Goal: Task Accomplishment & Management: Manage account settings

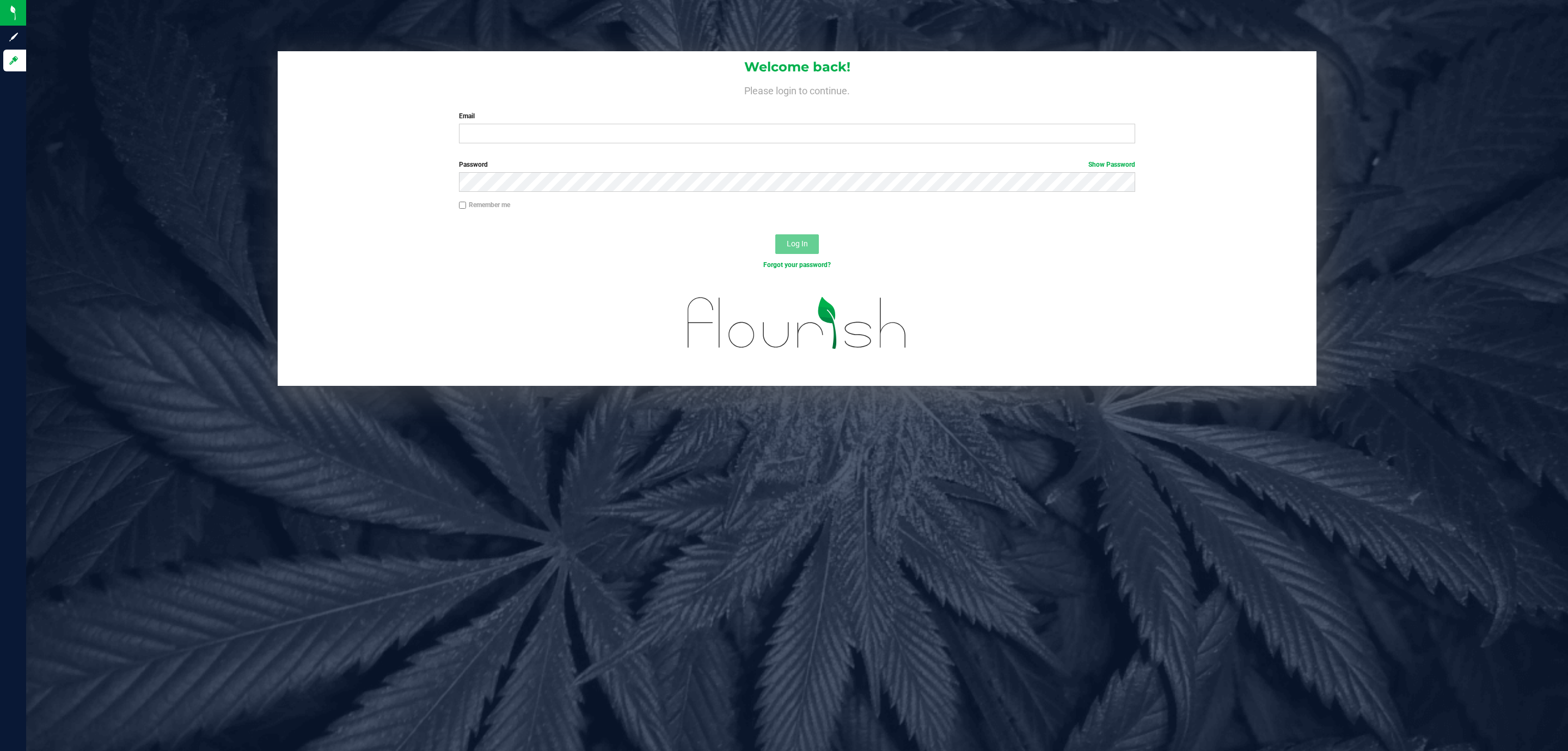
click at [586, 119] on label "Email" at bounding box center [797, 116] width 676 height 10
click at [586, 124] on input "Email" at bounding box center [797, 133] width 676 height 19
click at [590, 120] on label "Email" at bounding box center [797, 116] width 676 height 10
click at [590, 124] on input "Email" at bounding box center [797, 133] width 676 height 19
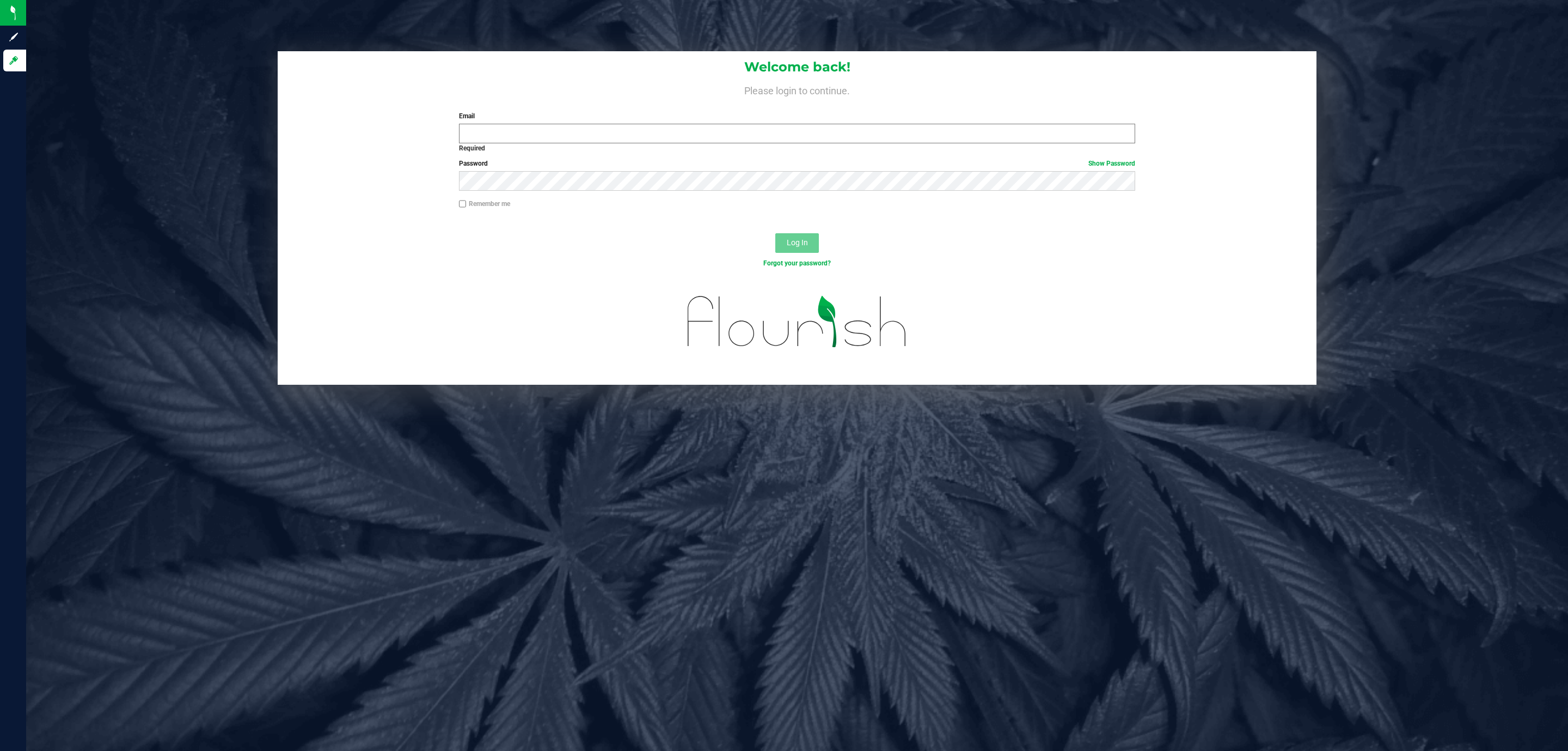
drag, startPoint x: 595, startPoint y: 121, endPoint x: 588, endPoint y: 127, distance: 9.2
click at [588, 127] on div "Email Required Please format your email correctly." at bounding box center [797, 126] width 693 height 31
click at [588, 127] on input "Email" at bounding box center [797, 133] width 676 height 19
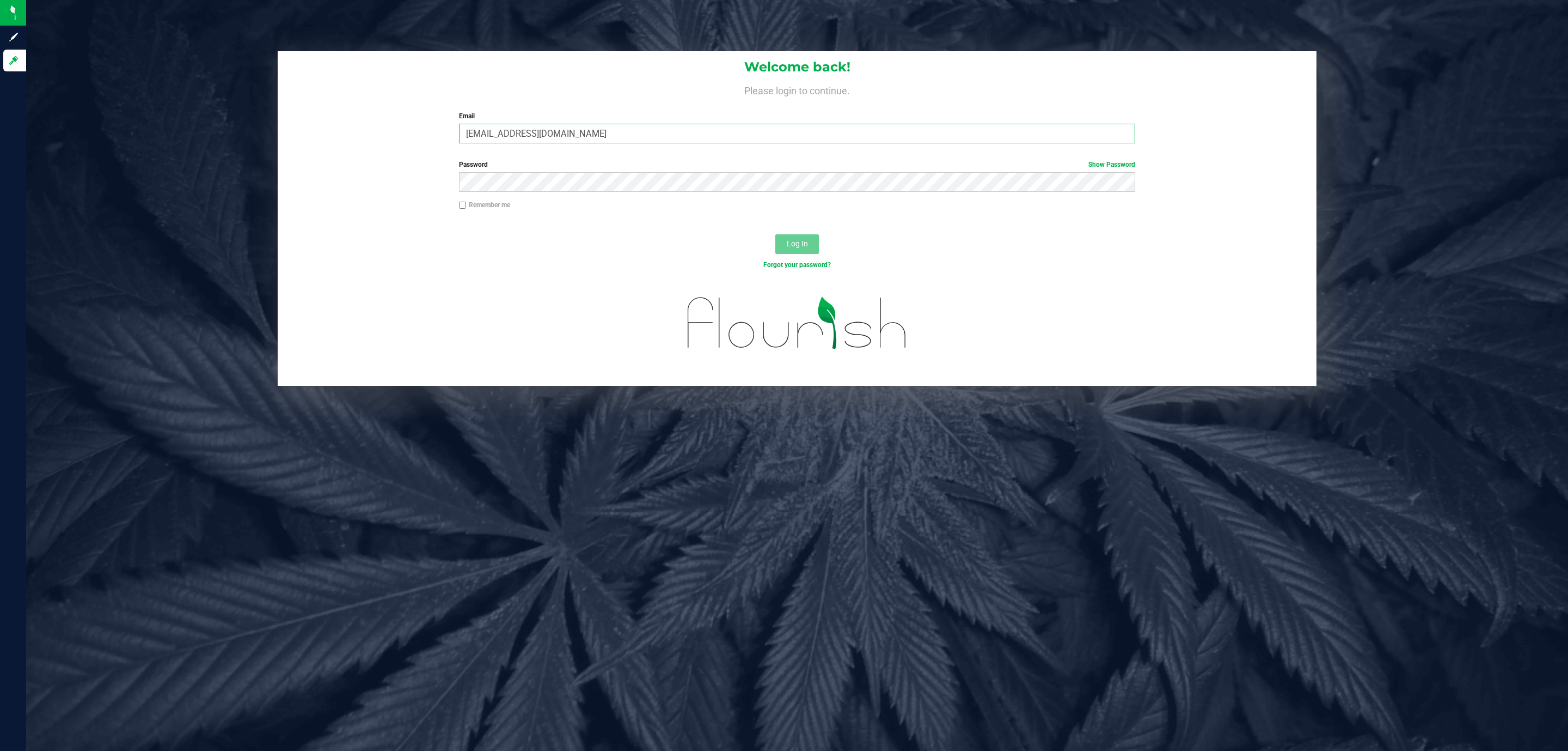
type input "[EMAIL_ADDRESS][DOMAIN_NAME]"
click at [775, 234] on button "Log In" at bounding box center [797, 244] width 44 height 19
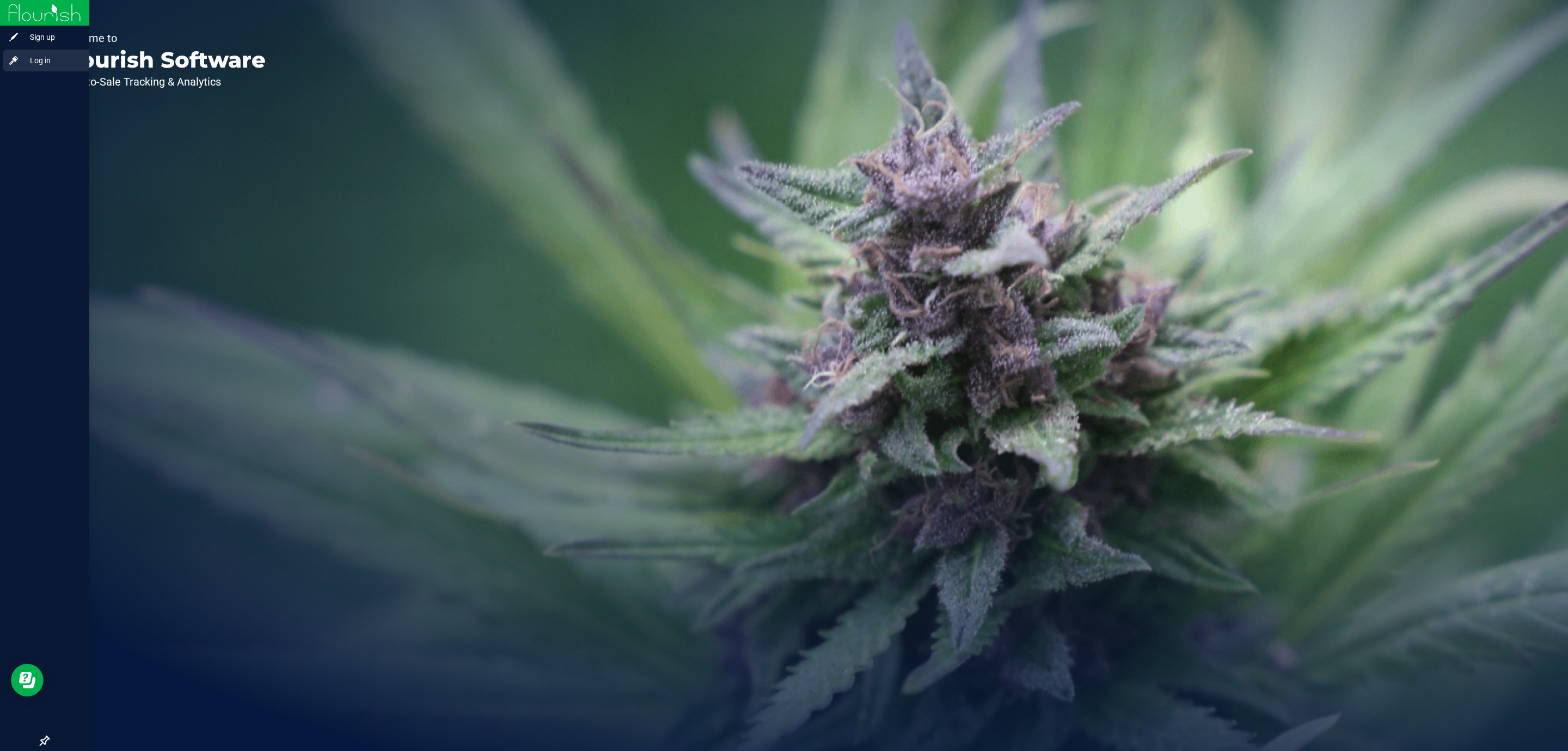
click at [13, 58] on icon at bounding box center [13, 60] width 9 height 9
click at [1, 36] on link "Sign up" at bounding box center [44, 38] width 89 height 23
click at [10, 66] on div "Log in" at bounding box center [46, 60] width 86 height 22
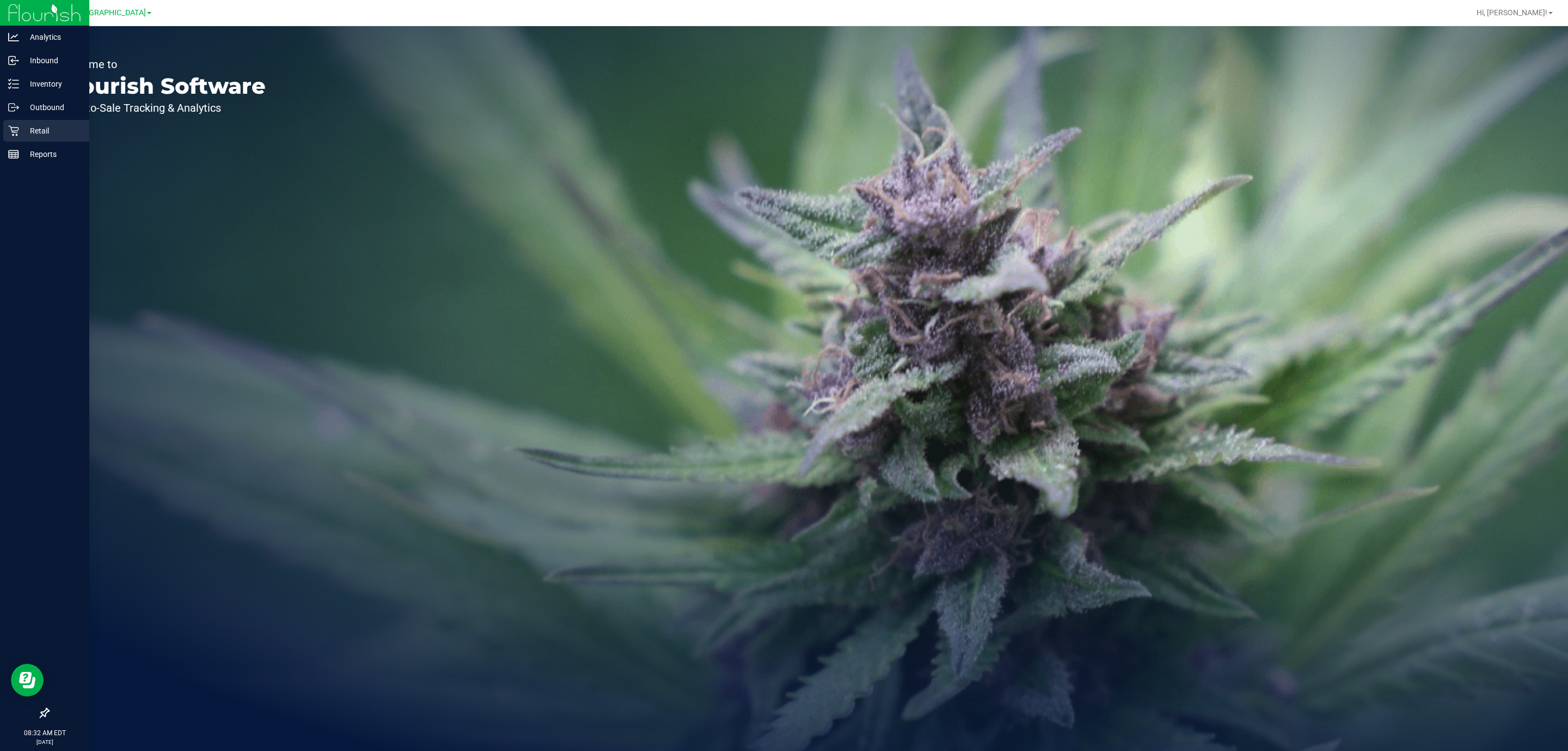
click at [20, 130] on p "Retail" at bounding box center [51, 130] width 65 height 13
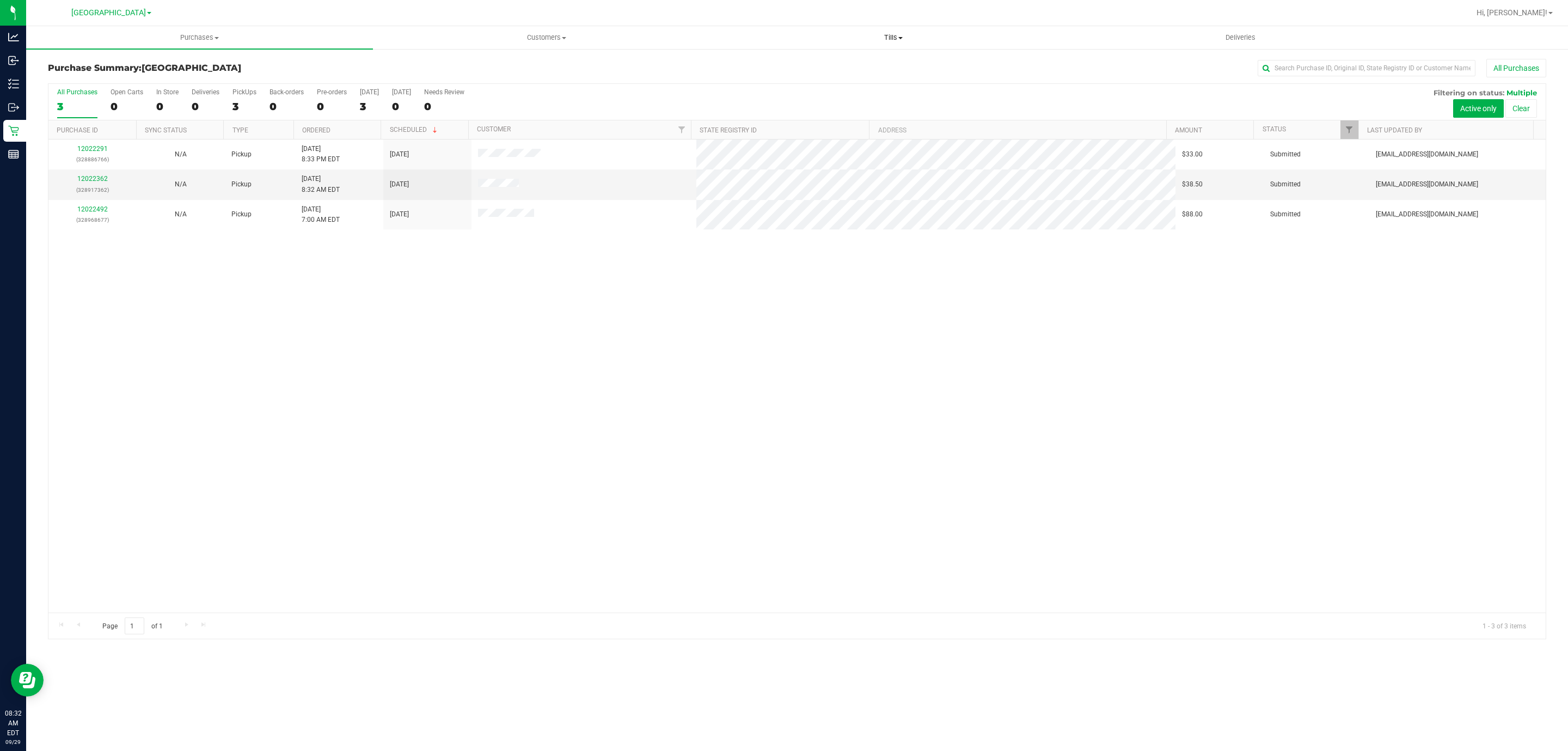
click at [889, 43] on uib-tab-heading "Tills Manage tills Reconcile e-payments" at bounding box center [893, 38] width 346 height 22
click at [841, 64] on li "Manage tills" at bounding box center [893, 65] width 347 height 13
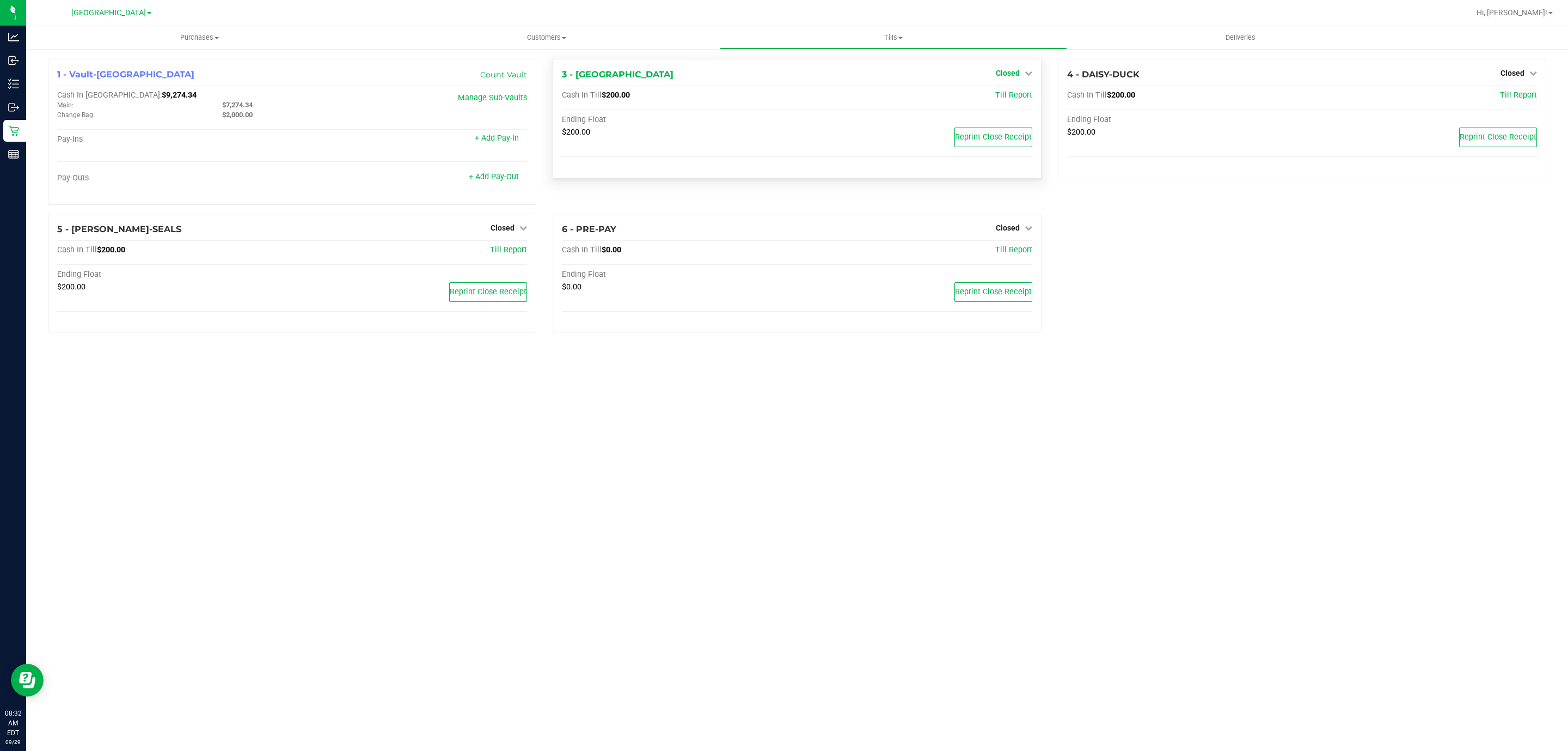
click at [1013, 74] on span "Closed" at bounding box center [1007, 73] width 24 height 9
click at [1015, 91] on link "Open Till" at bounding box center [1007, 96] width 29 height 9
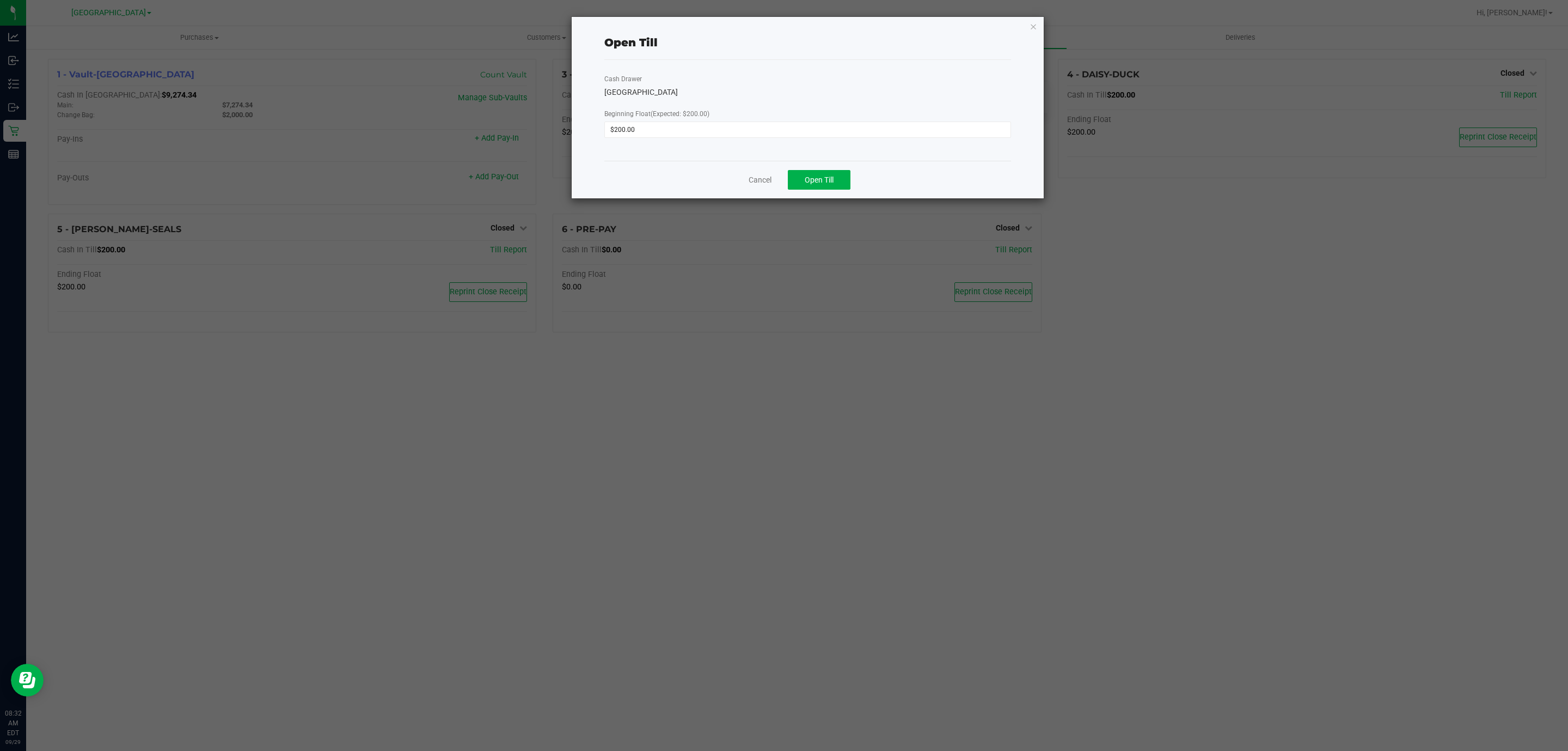
click at [833, 197] on div "Cancel Open Till" at bounding box center [808, 180] width 407 height 38
click at [833, 185] on button "Open Till" at bounding box center [819, 180] width 63 height 19
click at [786, 171] on link "Dismiss" at bounding box center [791, 175] width 26 height 12
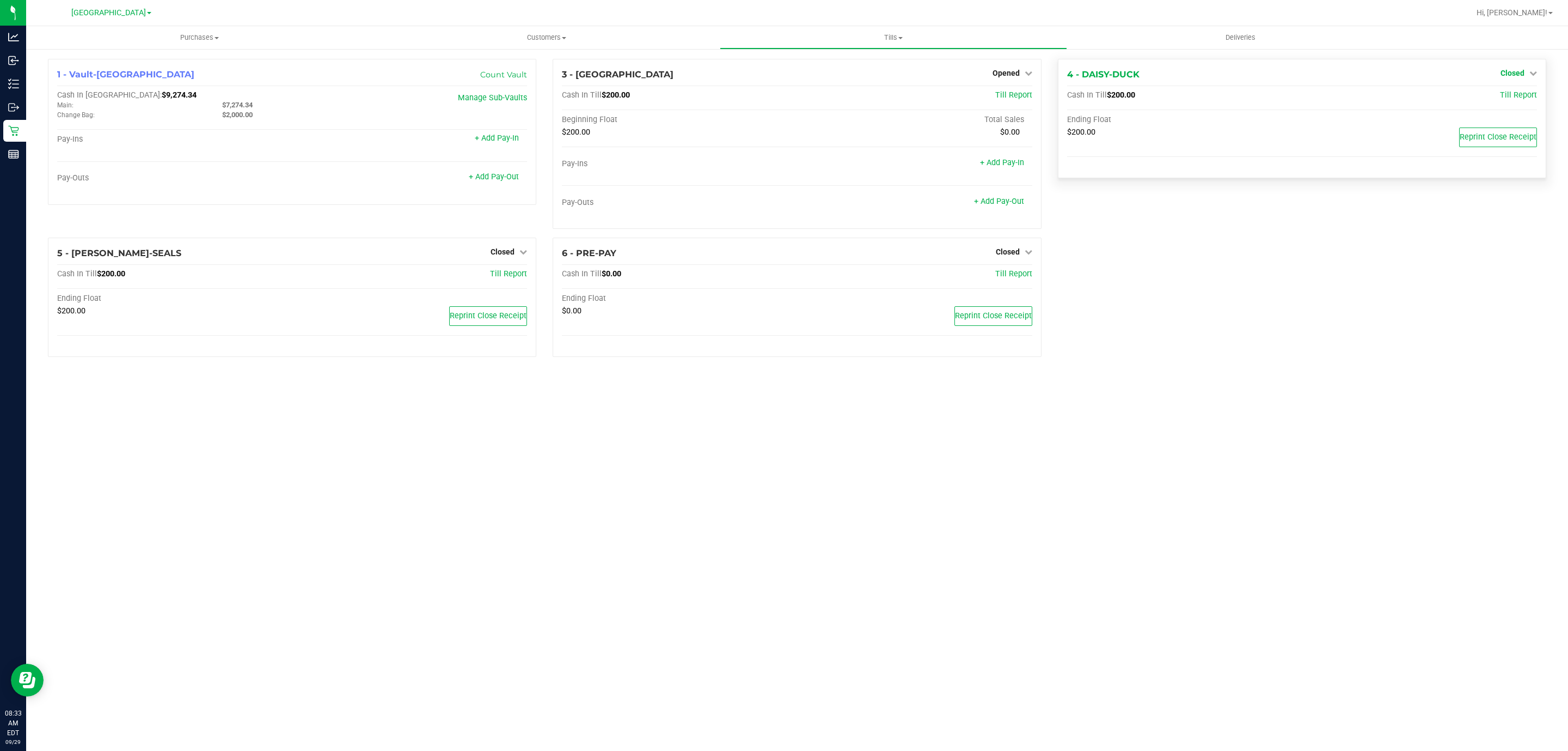
click at [1511, 72] on span "Closed" at bounding box center [1512, 73] width 24 height 9
click at [1499, 100] on div "Open Till" at bounding box center [1512, 96] width 80 height 13
click at [1503, 96] on link "Open Till" at bounding box center [1512, 96] width 29 height 9
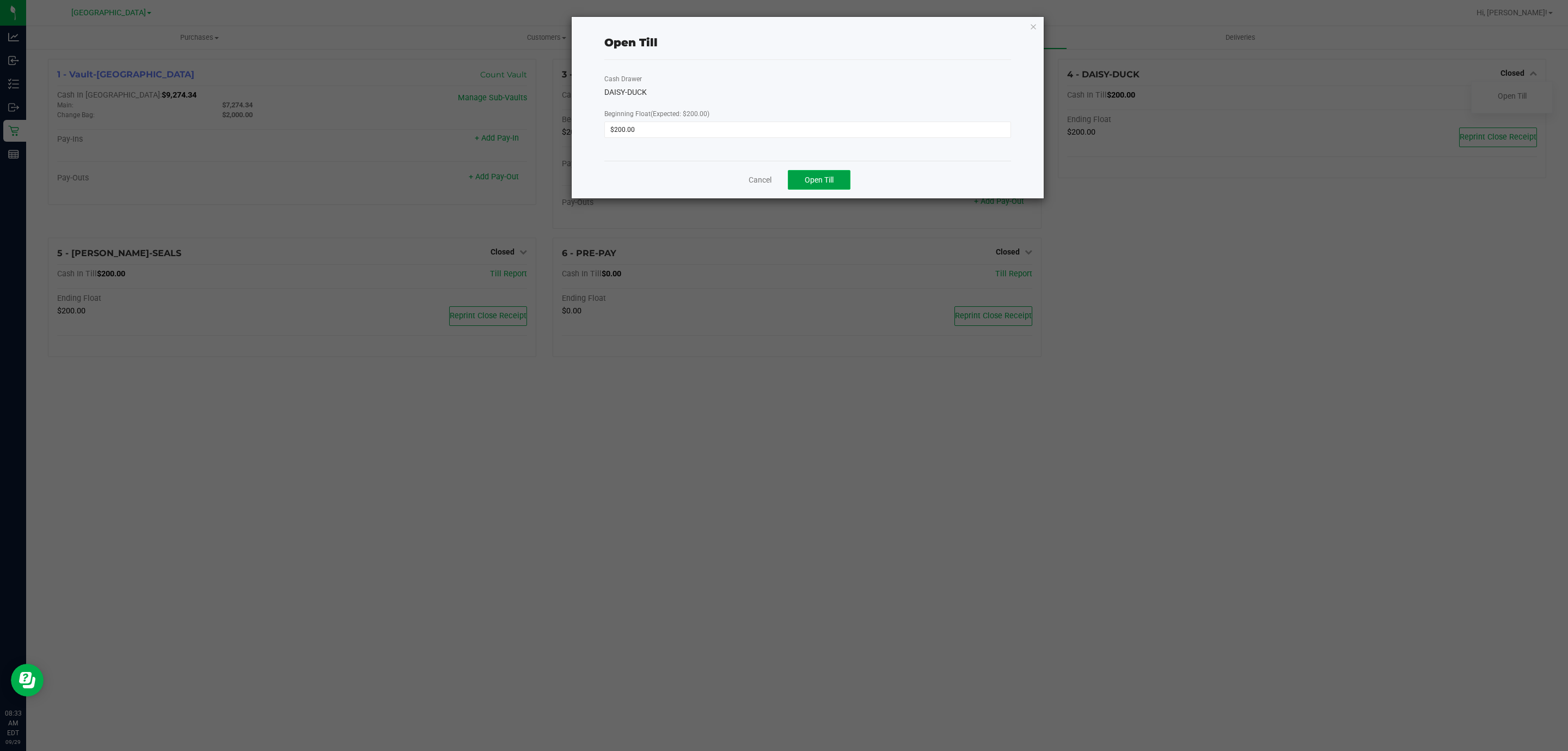
click at [828, 177] on span "Open Till" at bounding box center [819, 180] width 29 height 9
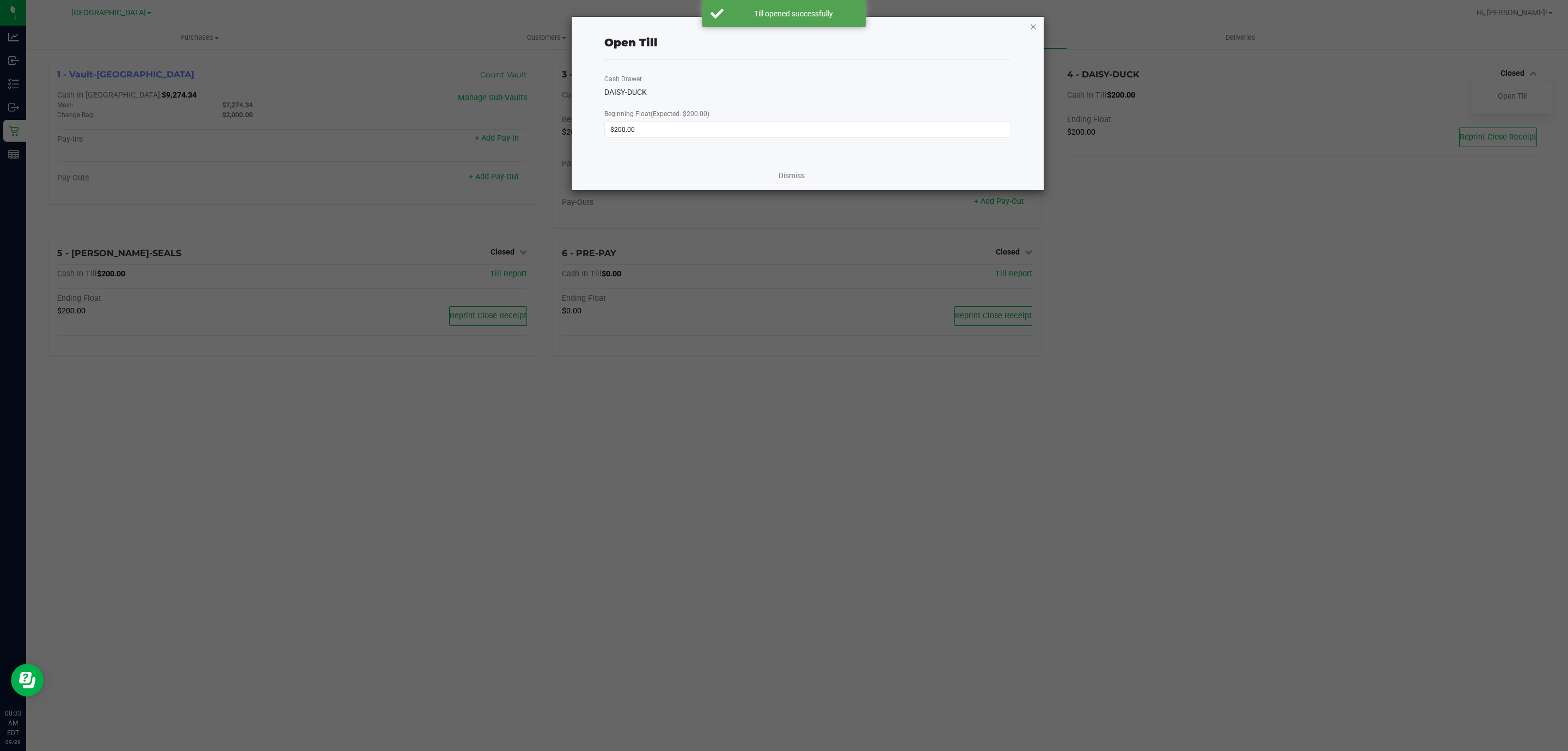
click at [1032, 25] on icon "button" at bounding box center [1033, 26] width 8 height 13
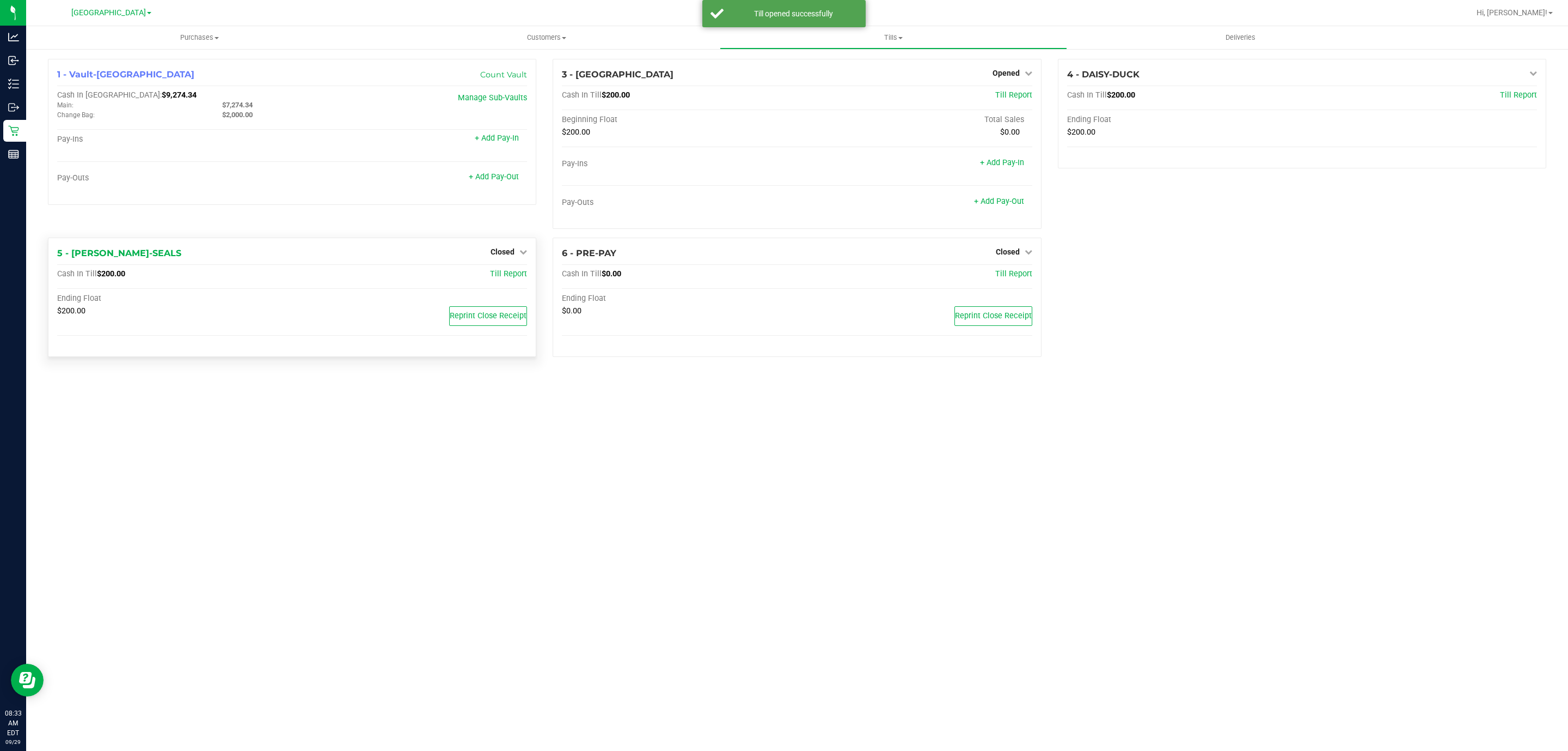
click at [495, 255] on div "5 - [PERSON_NAME]-SEALS Closed Open Till" at bounding box center [292, 253] width 470 height 13
click at [506, 240] on div "5 - [PERSON_NAME]-SEALS Closed Open Till Cash In Till $200.00 Till Report Endin…" at bounding box center [292, 297] width 488 height 119
click at [508, 255] on span "Closed" at bounding box center [502, 252] width 24 height 9
click at [517, 272] on div "Open Till" at bounding box center [502, 275] width 80 height 13
click at [512, 278] on link "Open Till" at bounding box center [502, 275] width 29 height 9
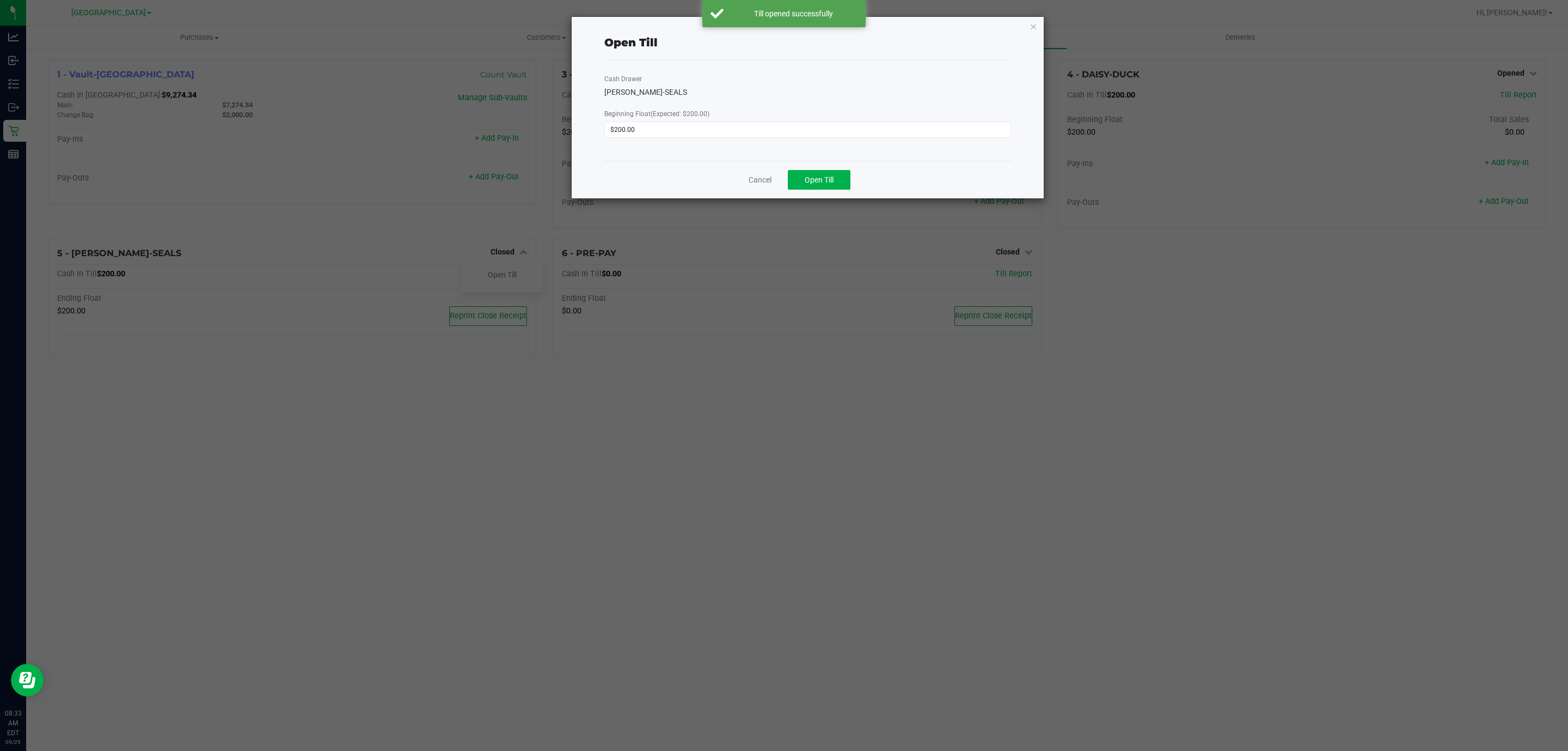
click at [830, 166] on div "Cancel Open Till" at bounding box center [808, 180] width 407 height 38
click at [828, 175] on span "Open Till" at bounding box center [819, 180] width 29 height 9
click at [1036, 26] on icon "button" at bounding box center [1033, 26] width 8 height 13
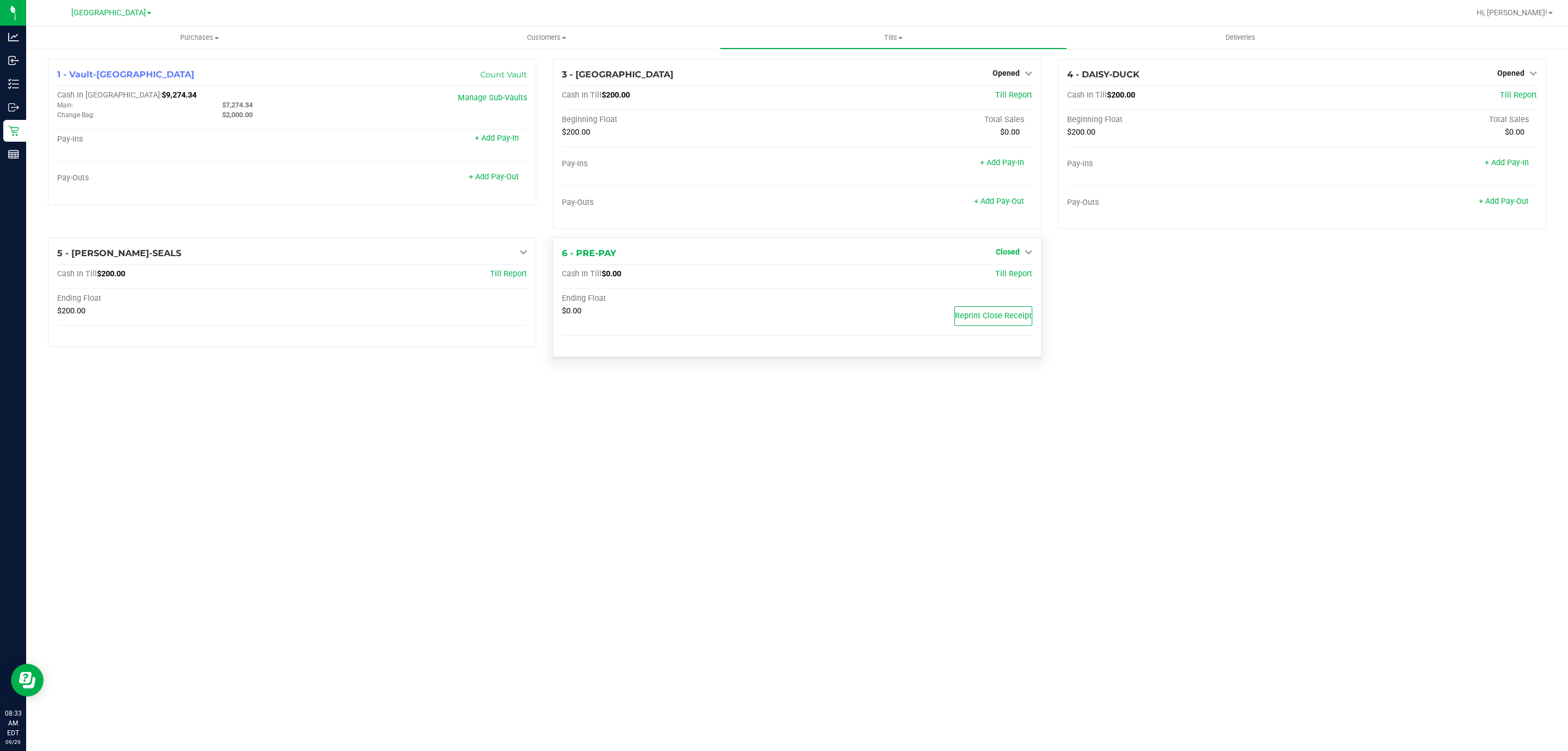
click at [1024, 252] on icon at bounding box center [1028, 252] width 8 height 8
click at [997, 278] on link "Open Till" at bounding box center [1007, 275] width 29 height 9
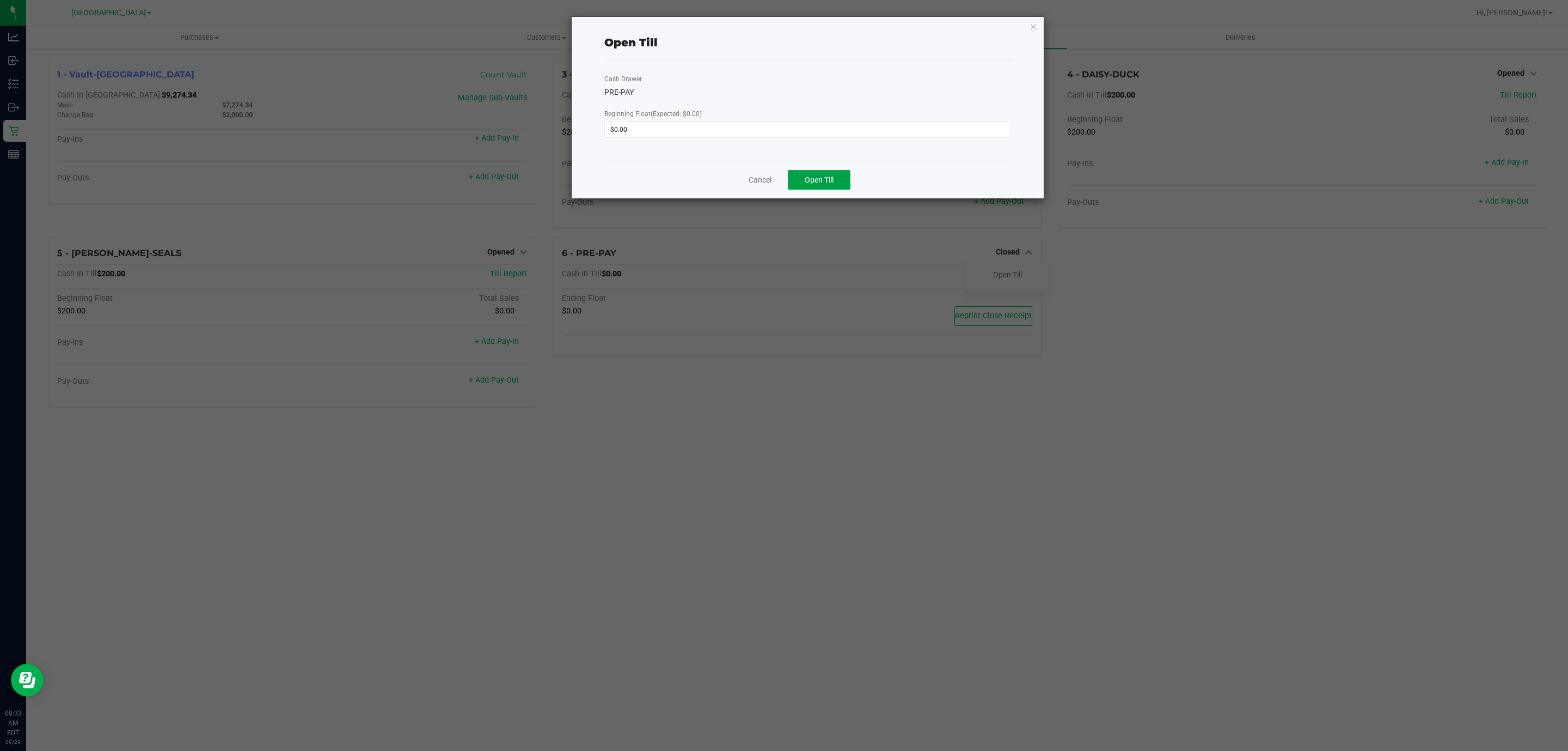
click at [789, 182] on button "Open Till" at bounding box center [819, 180] width 63 height 19
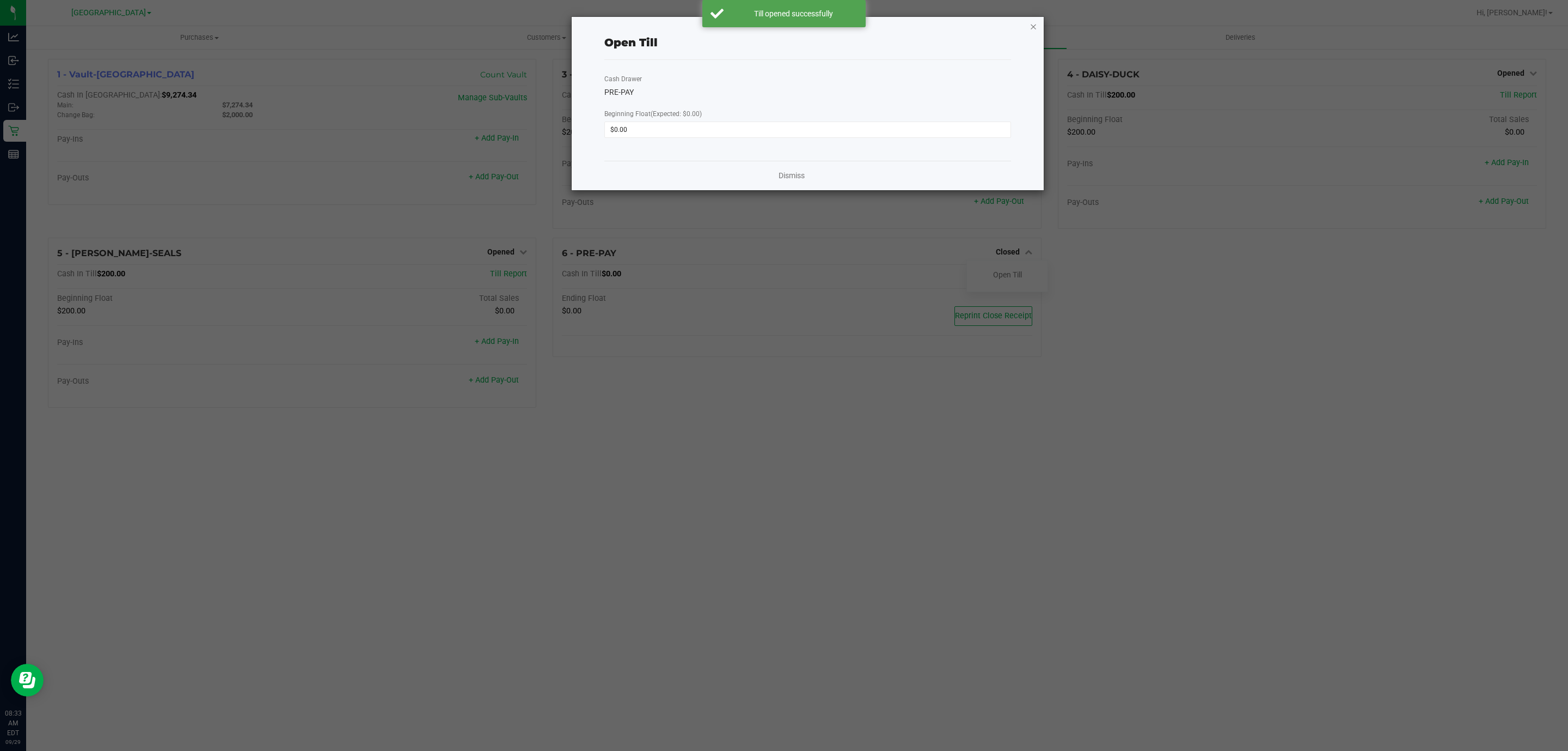
click at [1036, 19] on icon "button" at bounding box center [1033, 26] width 8 height 13
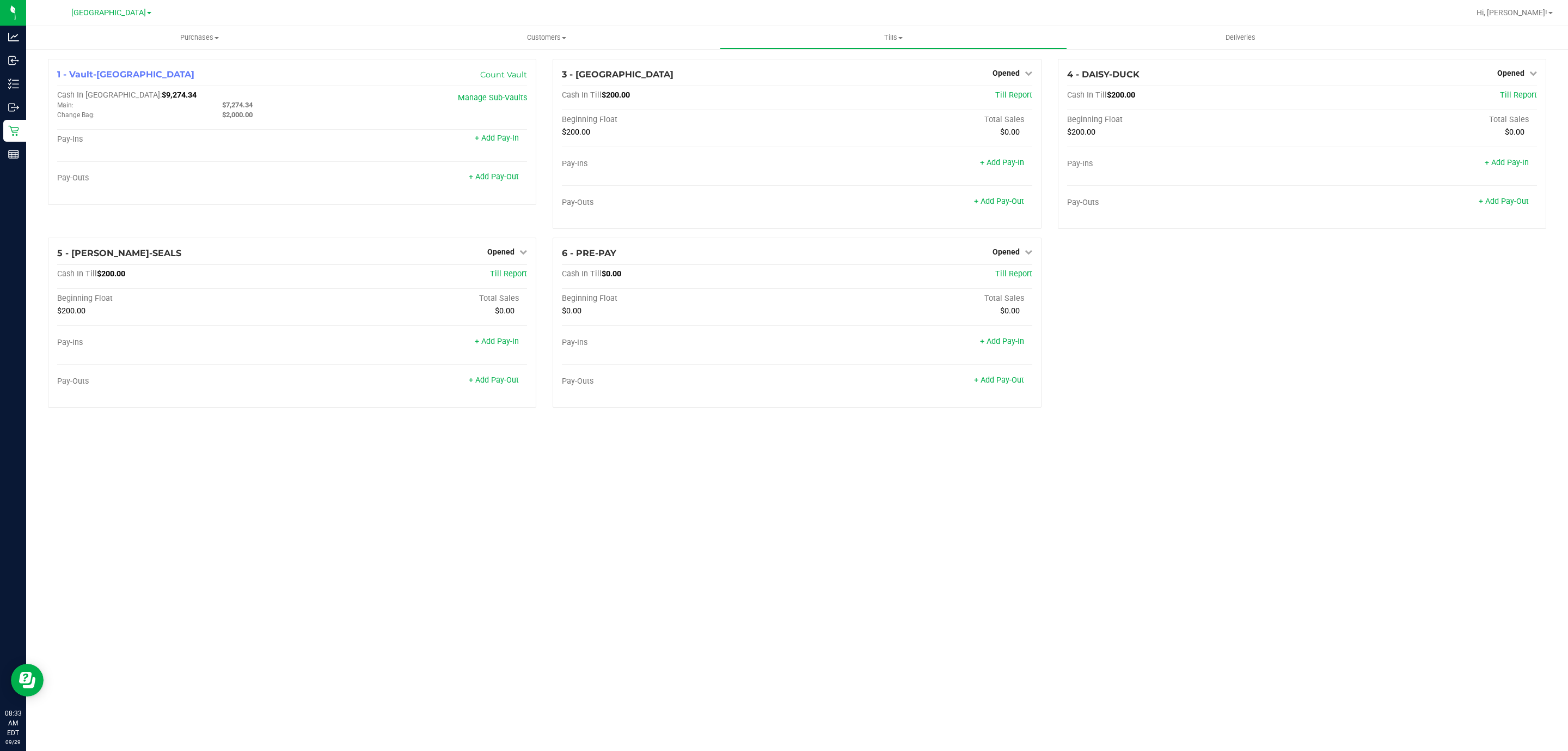
click at [539, 574] on div "Purchases Summary of purchases Fulfillment All purchases Customers All customer…" at bounding box center [797, 389] width 1542 height 725
click at [127, 88] on div "1 - Vault-[GEOGRAPHIC_DATA] Count Vault Cash In Vault: $9,274.34 Main: $7,274.3…" at bounding box center [292, 132] width 488 height 146
click at [162, 96] on span "$9,274.34" at bounding box center [179, 94] width 35 height 9
copy span "9,274.34"
